Goal: Navigation & Orientation: Understand site structure

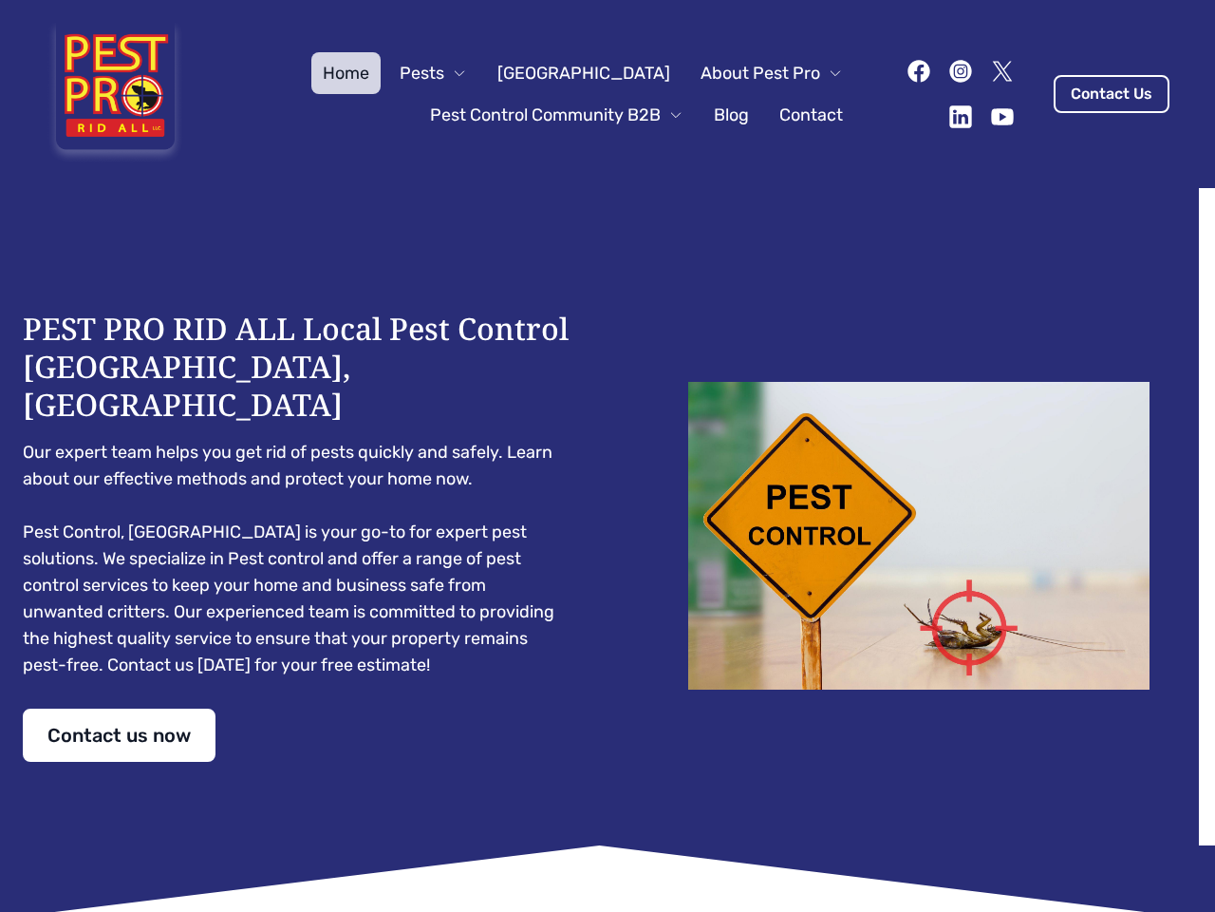
click at [608, 456] on div "PEST PRO RID ALL Local Pest Control [GEOGRAPHIC_DATA], [GEOGRAPHIC_DATA] Our ex…" at bounding box center [608, 536] width 1170 height 452
click at [444, 73] on span "Pests" at bounding box center [422, 73] width 45 height 27
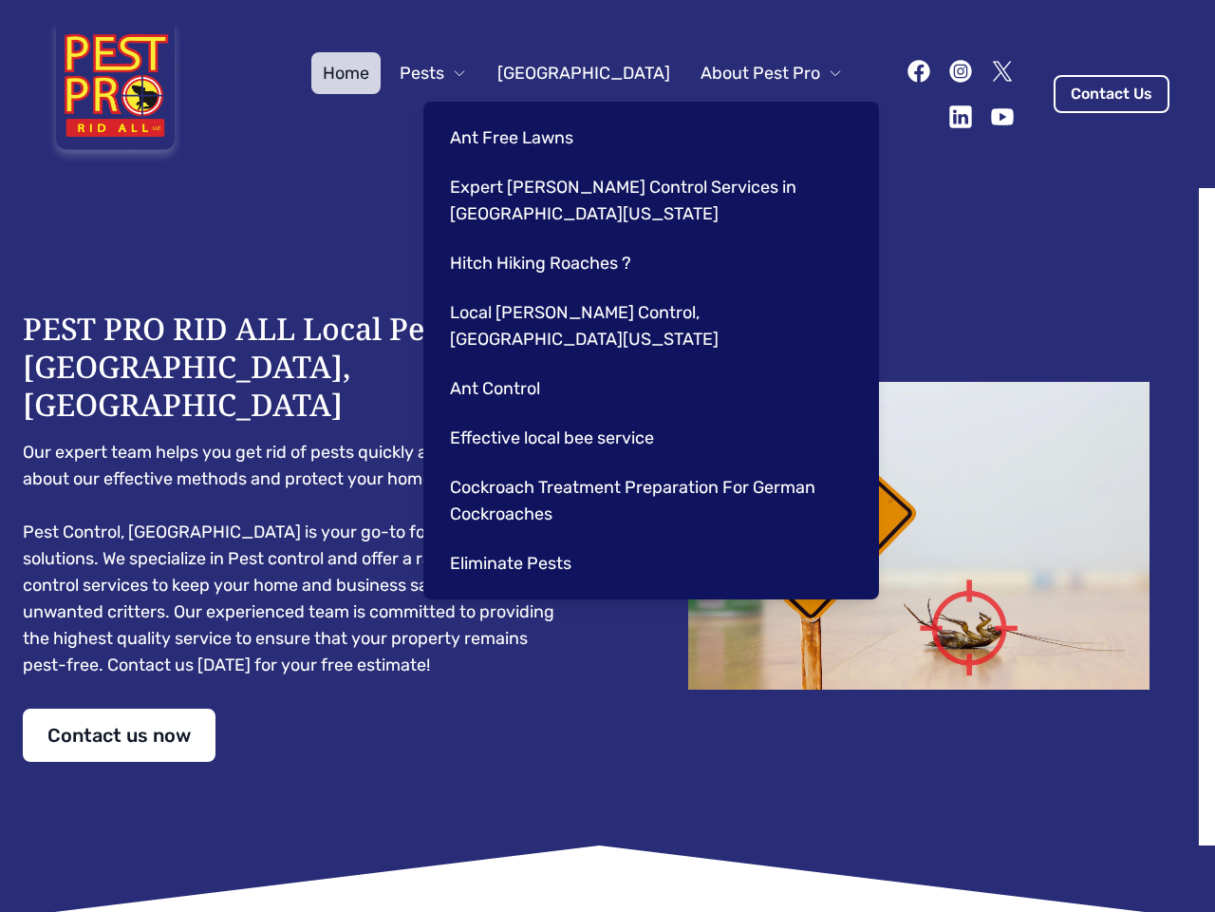
click at [752, 73] on span "About Pest Pro" at bounding box center [761, 73] width 120 height 27
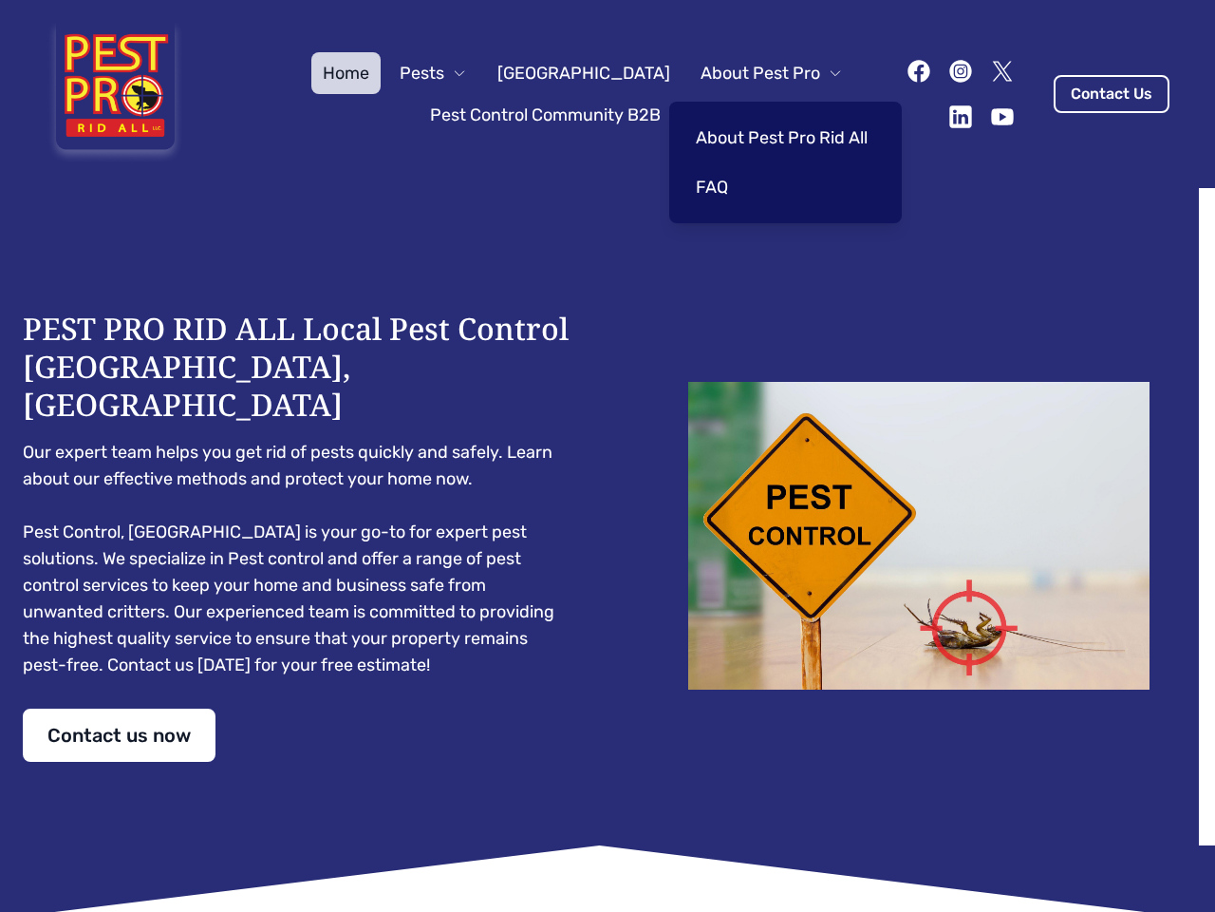
click at [537, 115] on span "Pest Control Community B2B" at bounding box center [545, 115] width 231 height 27
